Goal: Find contact information: Find contact information

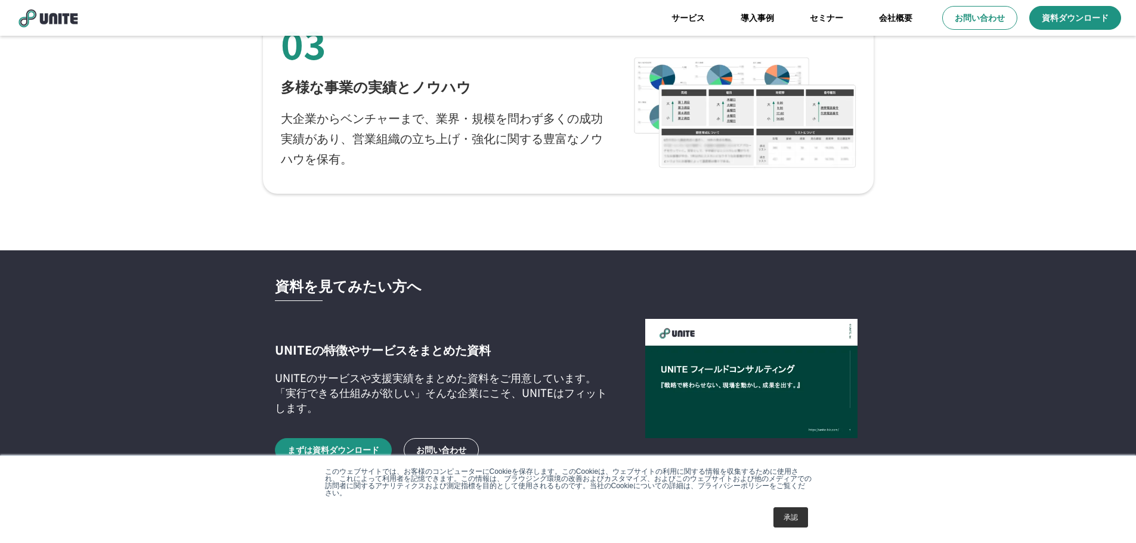
scroll to position [2565, 0]
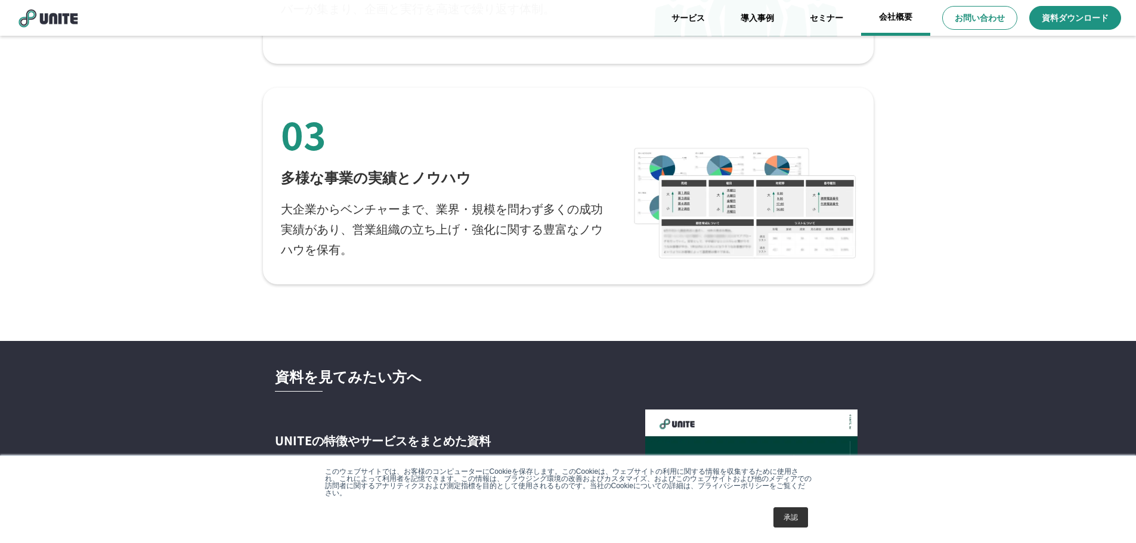
click at [891, 20] on link "会社概要" at bounding box center [895, 18] width 69 height 36
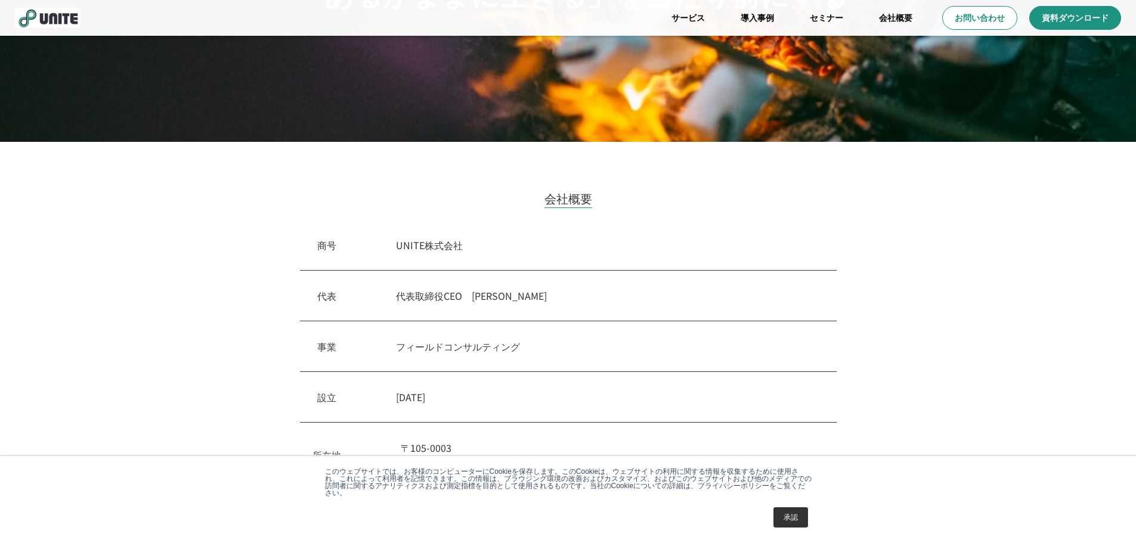
scroll to position [358, 0]
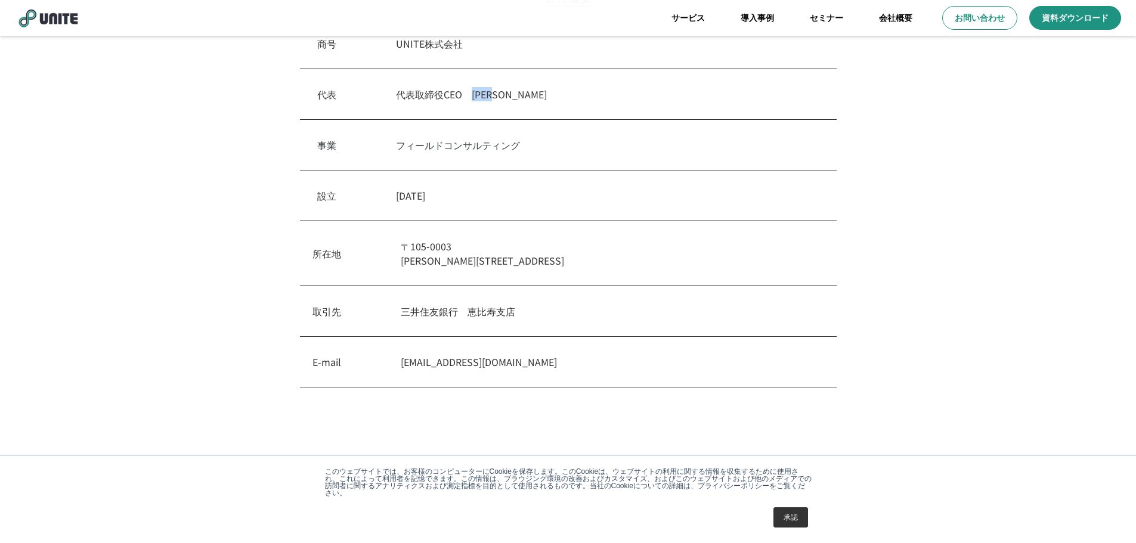
drag, startPoint x: 478, startPoint y: 94, endPoint x: 530, endPoint y: 94, distance: 51.9
click at [530, 94] on p "代表取締役CEO　[PERSON_NAME]" at bounding box center [607, 94] width 423 height 14
copy p "[PERSON_NAME]"
